Goal: Information Seeking & Learning: Learn about a topic

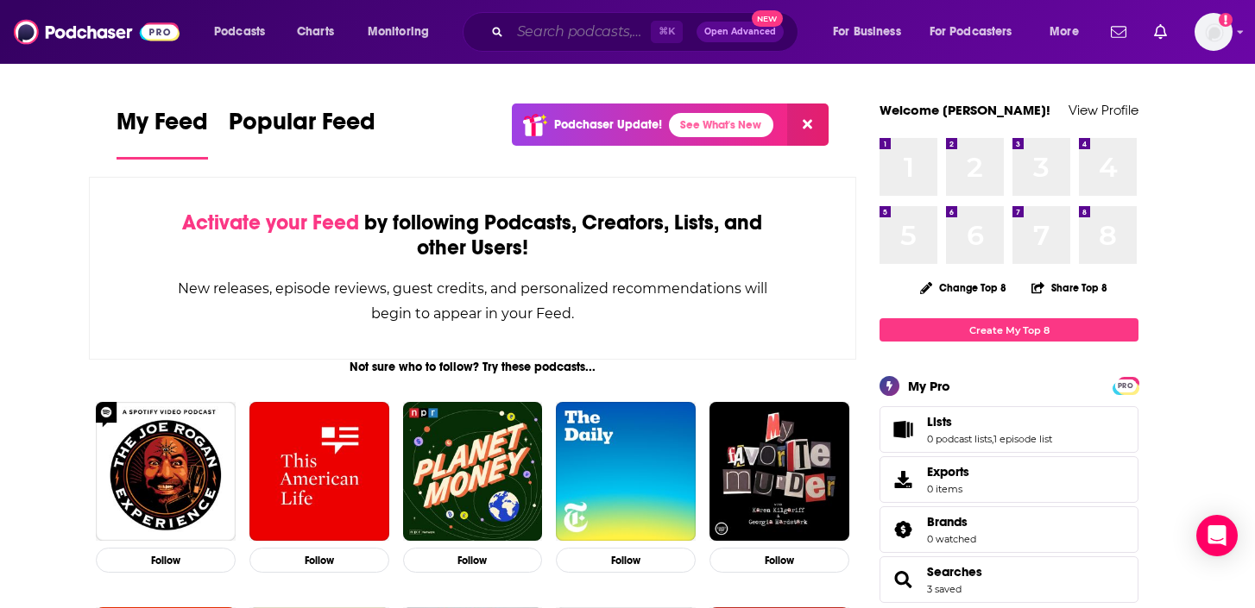
click at [545, 26] on input "Search podcasts, credits, & more..." at bounding box center [580, 32] width 141 height 28
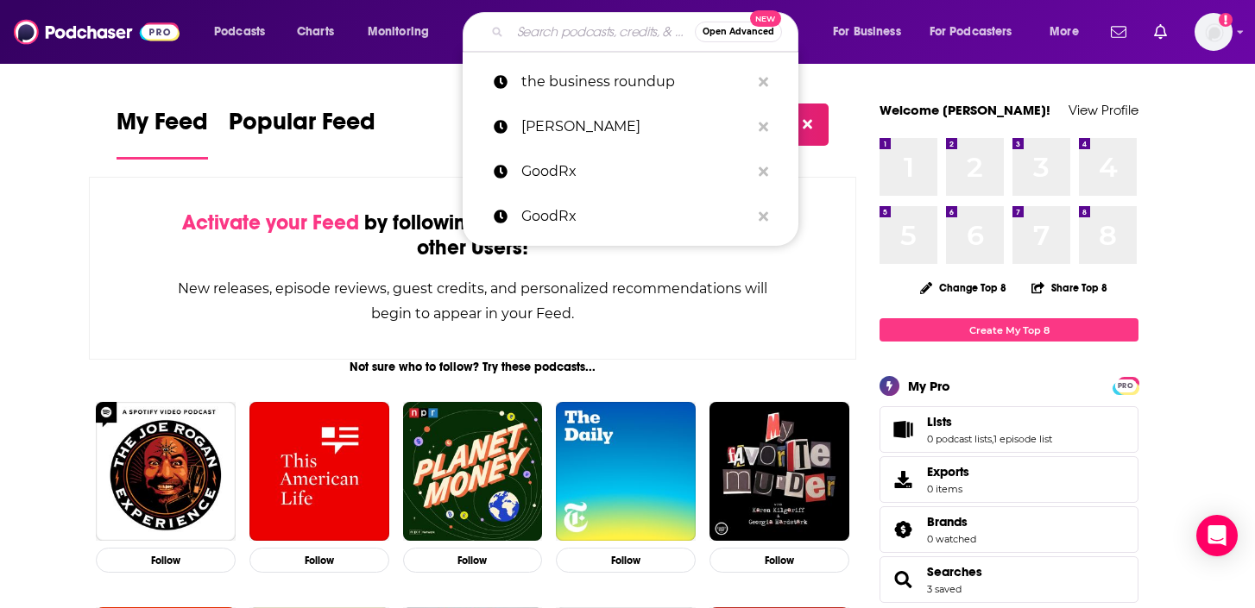
paste input "Marketing Trends"
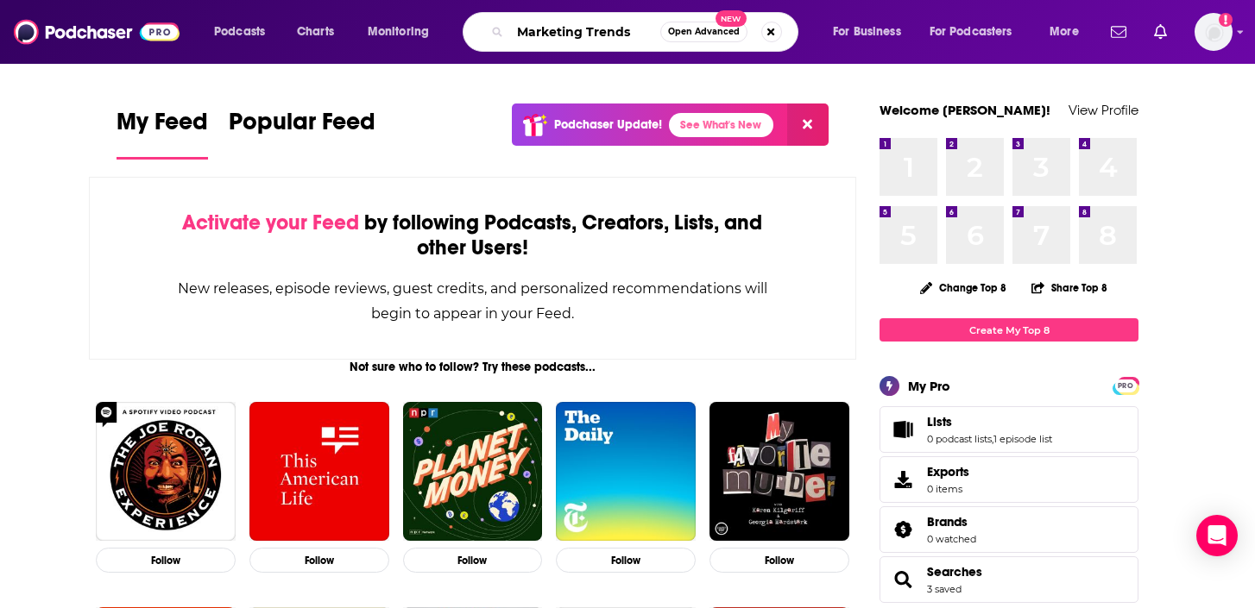
type input "Marketing Trends"
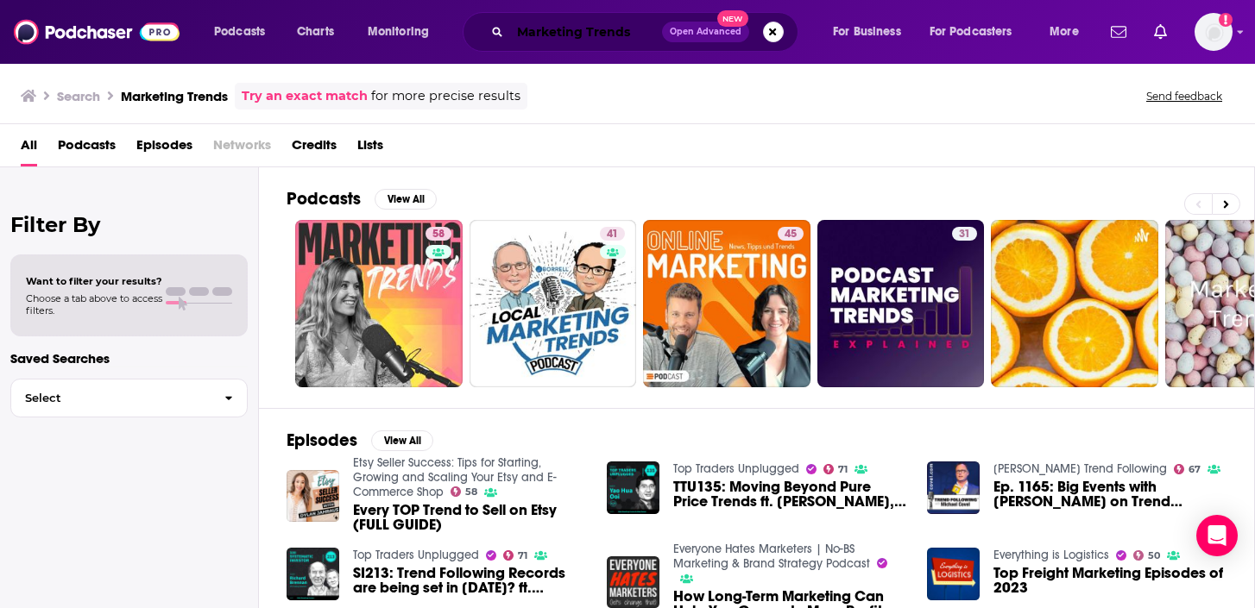
click at [614, 22] on input "Marketing Trends" at bounding box center [586, 32] width 152 height 28
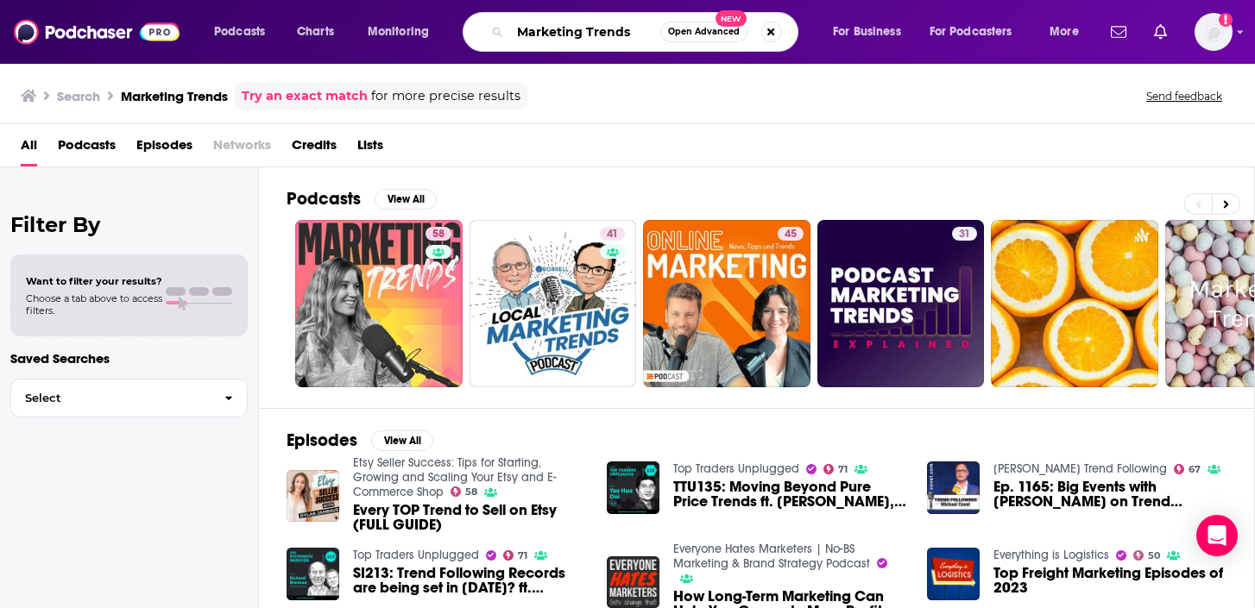
click at [628, 28] on input "Marketing Trends" at bounding box center [585, 32] width 150 height 28
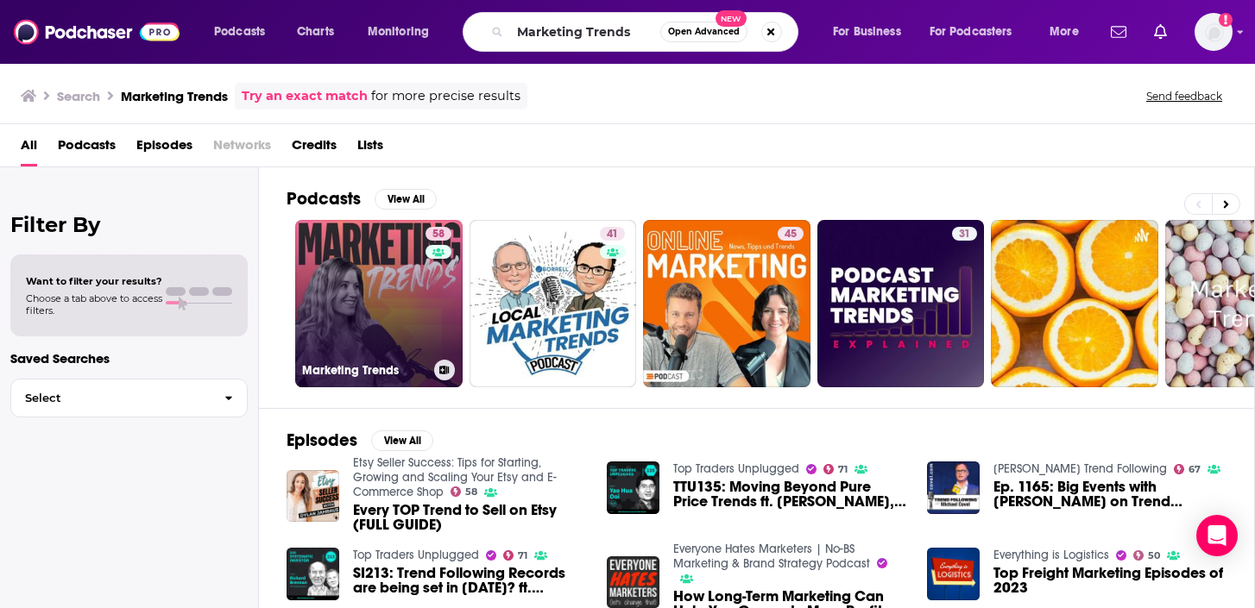
click at [389, 312] on link "58 Marketing Trends" at bounding box center [378, 303] width 167 height 167
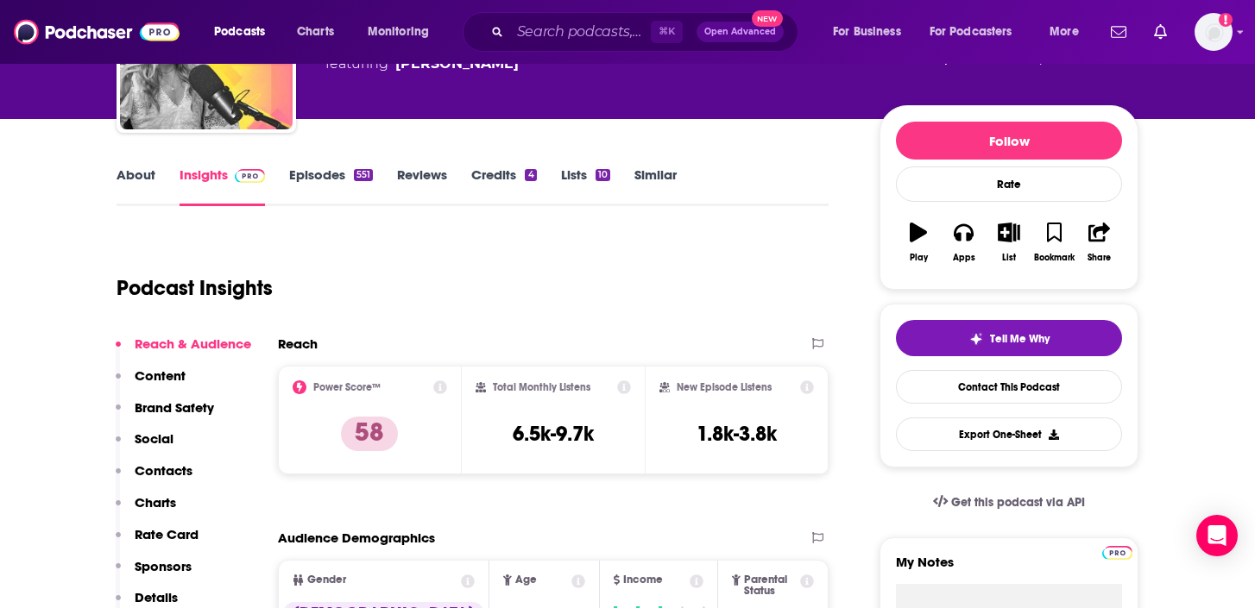
scroll to position [163, 0]
